Goal: Task Accomplishment & Management: Complete application form

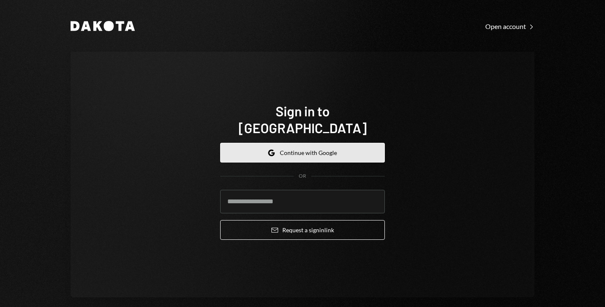
click at [255, 143] on button "Google Continue with Google" at bounding box center [302, 153] width 165 height 20
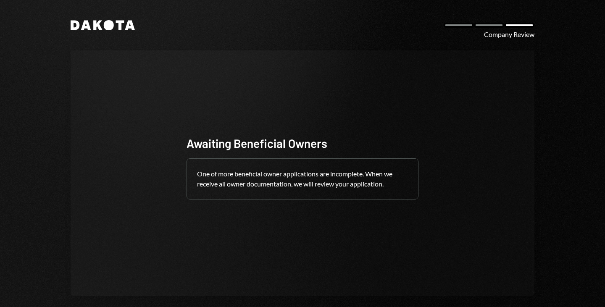
click at [511, 34] on div "Company Review" at bounding box center [509, 34] width 50 height 10
